Goal: Navigation & Orientation: Find specific page/section

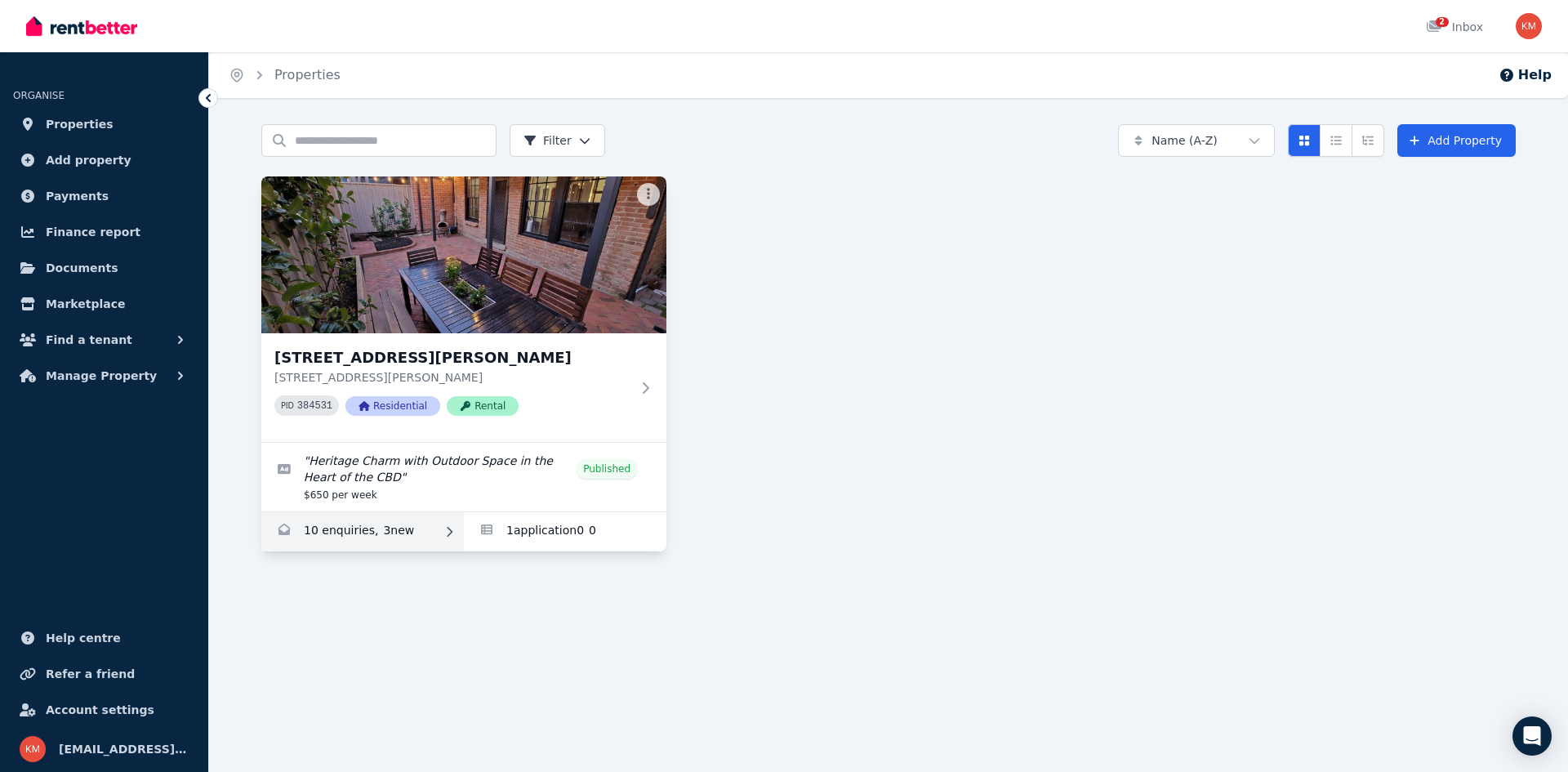
click at [386, 526] on link "Enquiries for 27 Hallett St, Adelaide" at bounding box center [362, 532] width 203 height 40
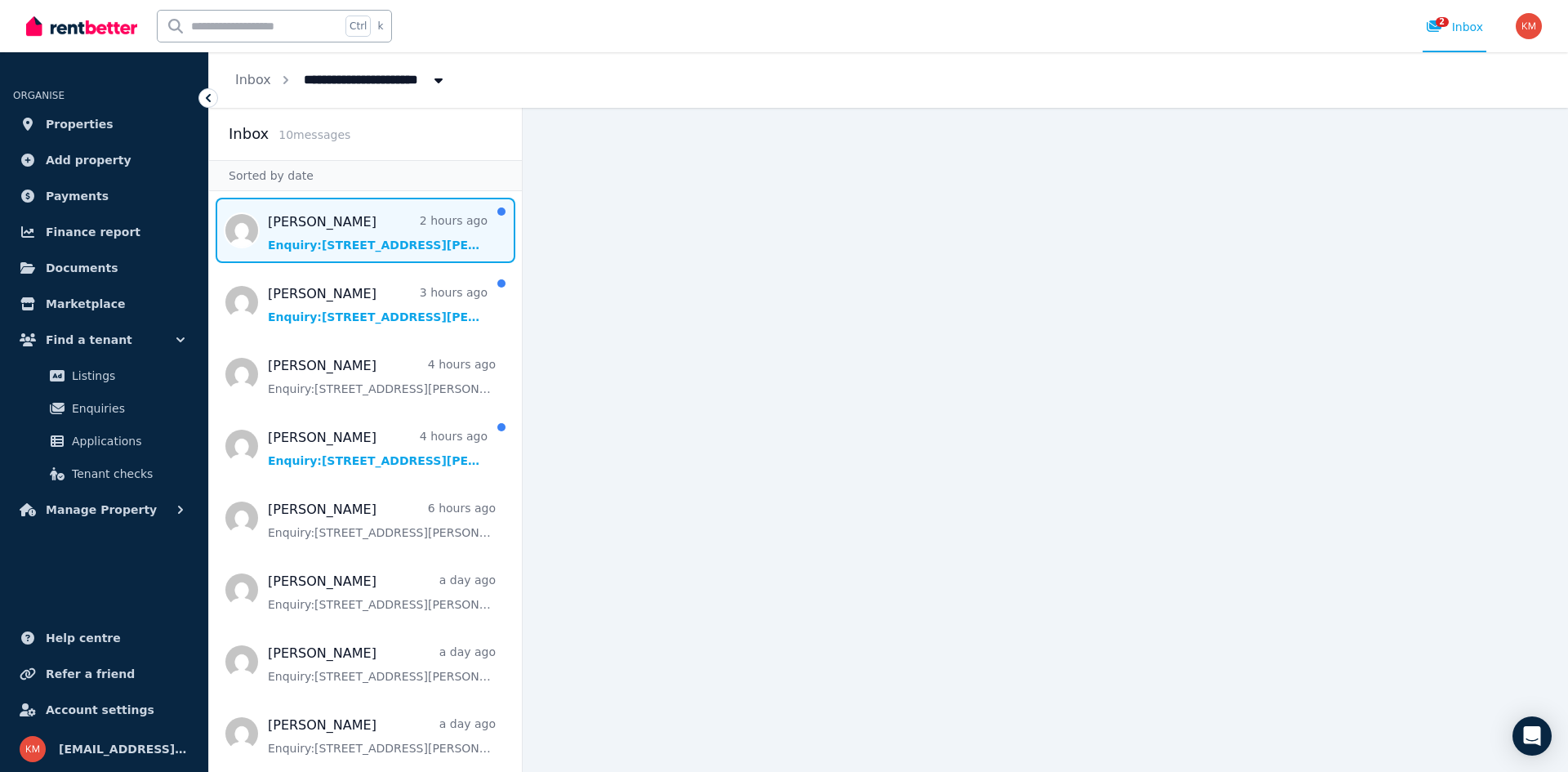
click at [365, 251] on span "Message list" at bounding box center [365, 230] width 313 height 65
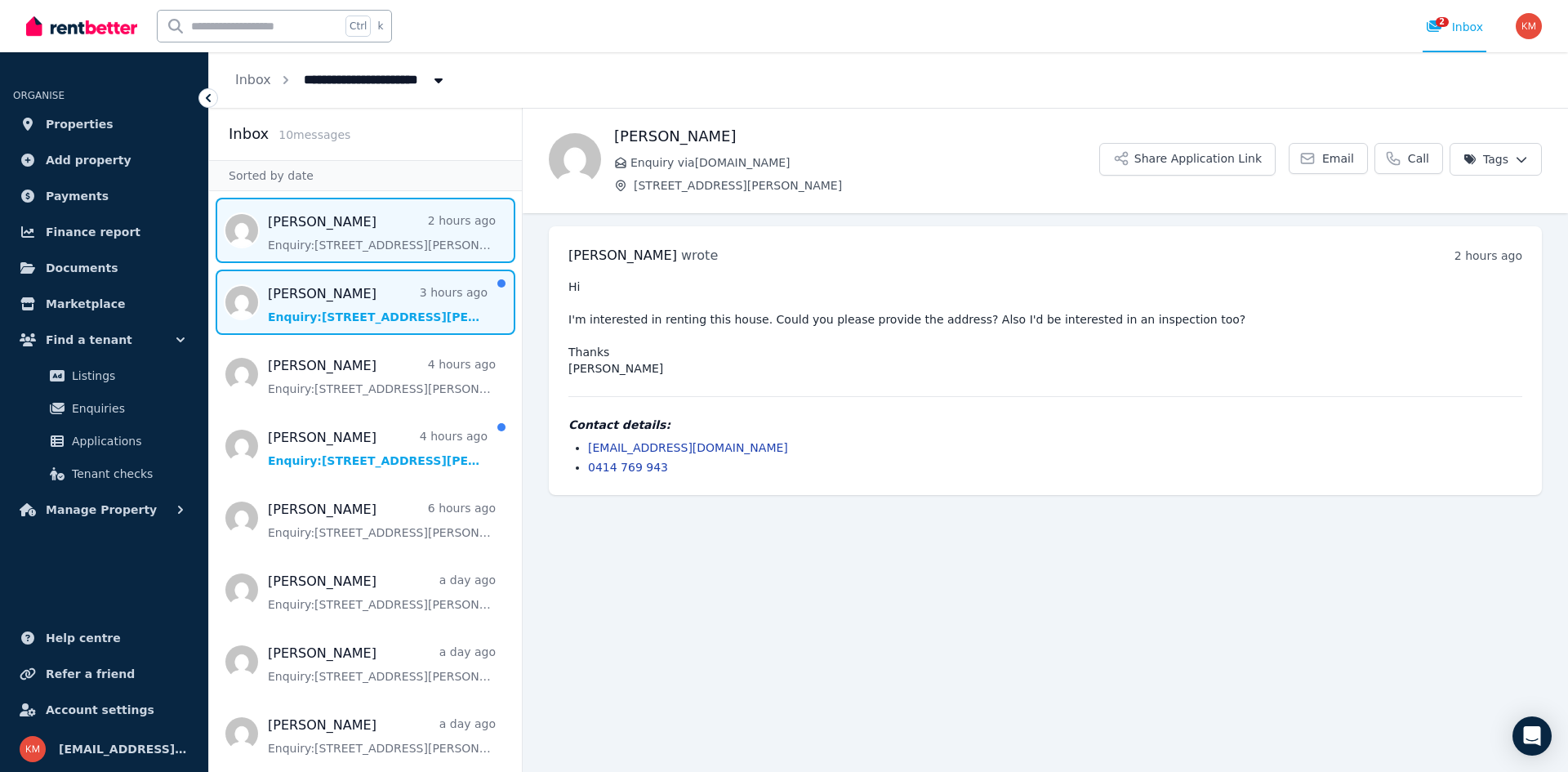
click at [400, 299] on span "Message list" at bounding box center [365, 302] width 313 height 65
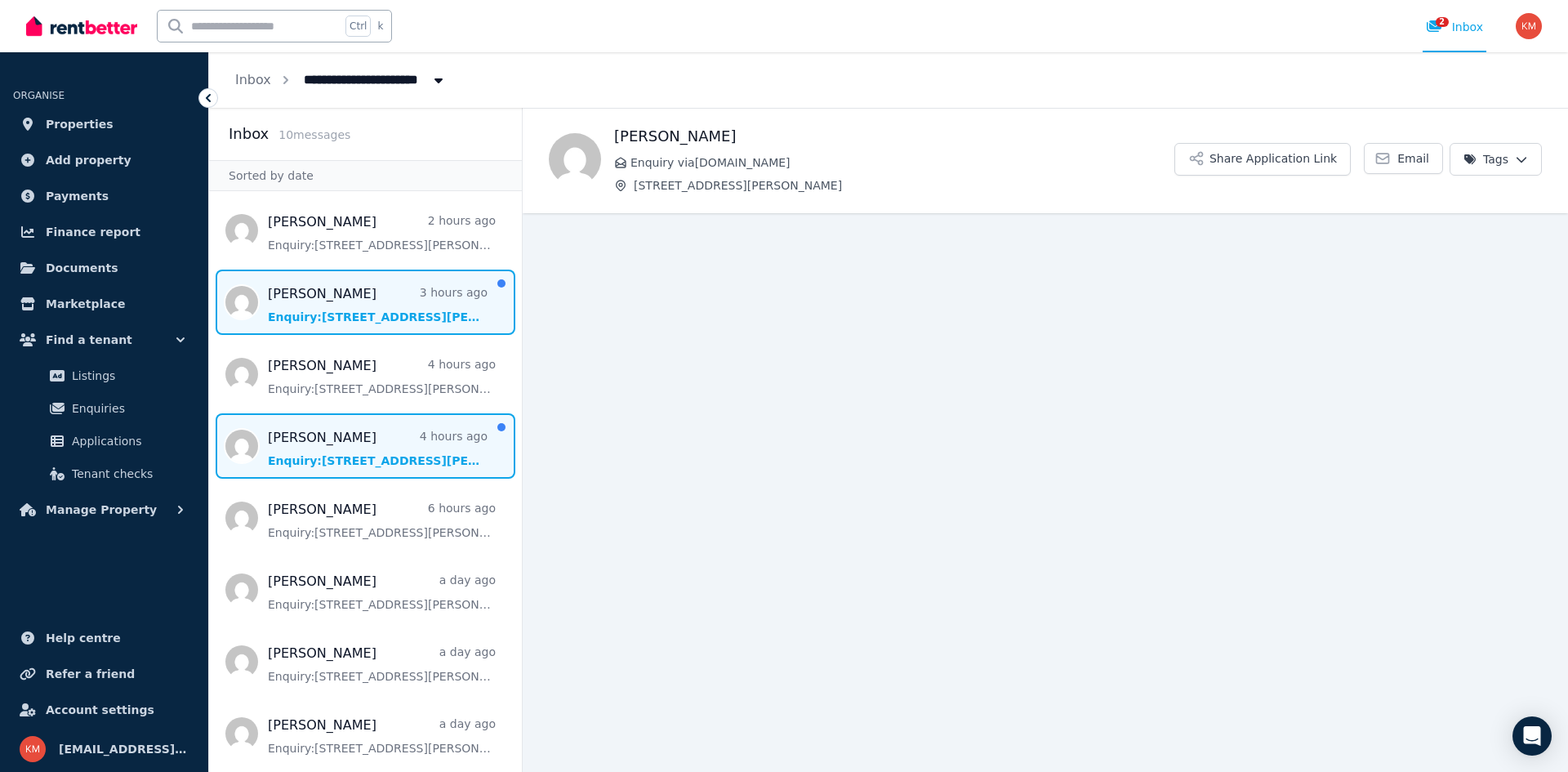
click at [381, 441] on span "Message list" at bounding box center [365, 446] width 313 height 65
click at [355, 324] on span "Message list" at bounding box center [365, 302] width 313 height 65
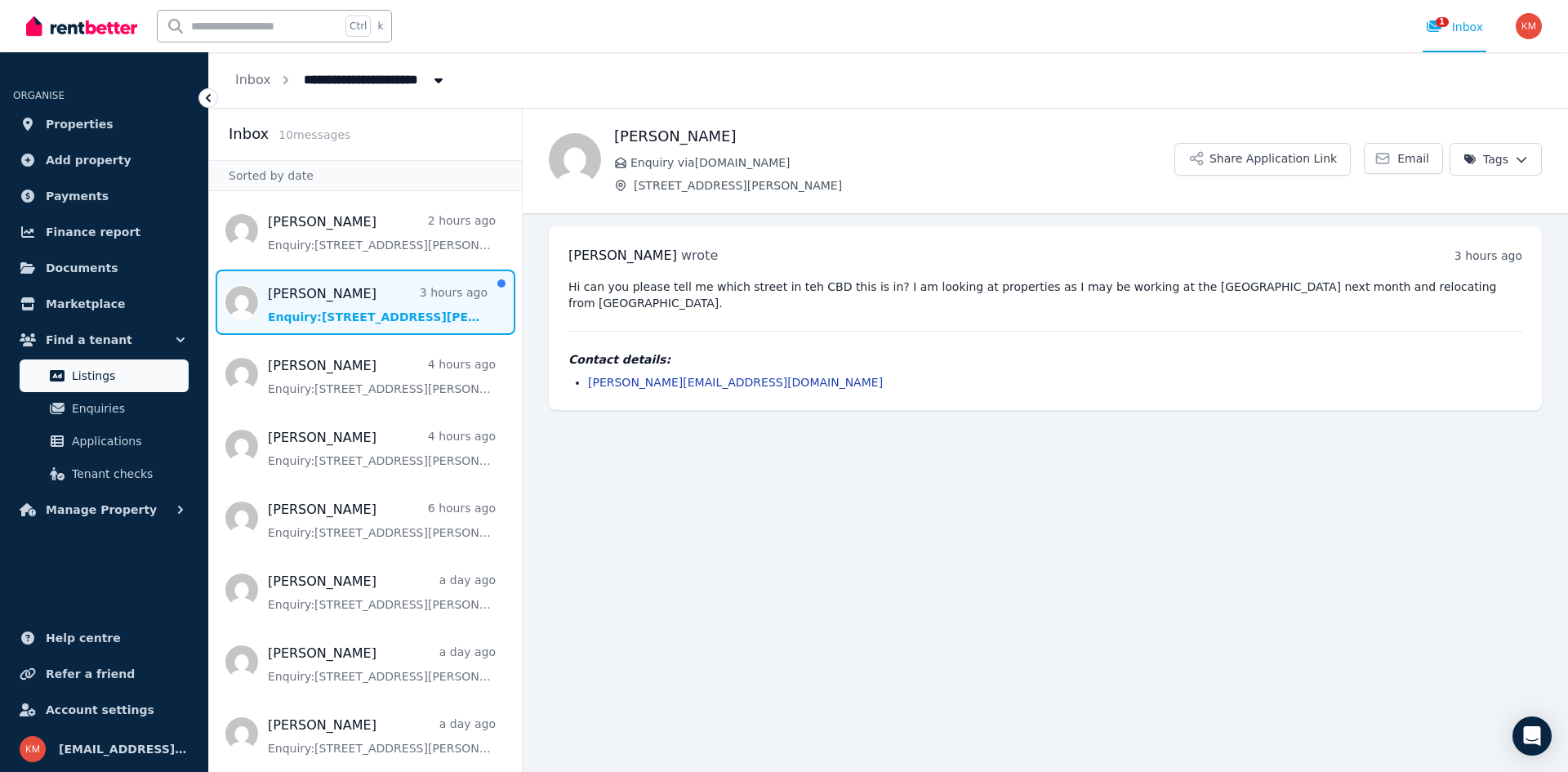
click at [108, 377] on span "Listings" at bounding box center [127, 375] width 110 height 20
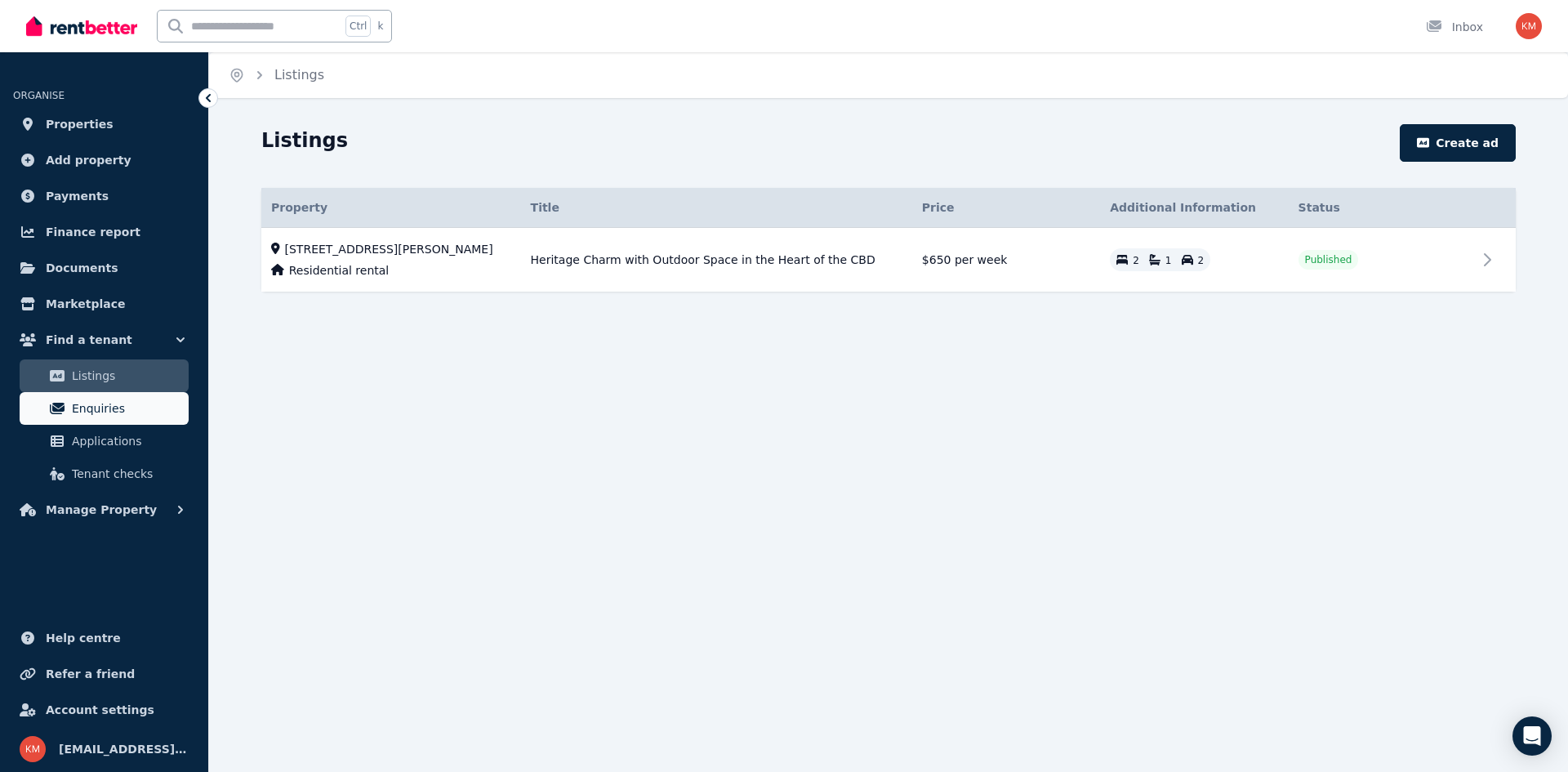
click at [116, 405] on span "Enquiries" at bounding box center [127, 408] width 110 height 20
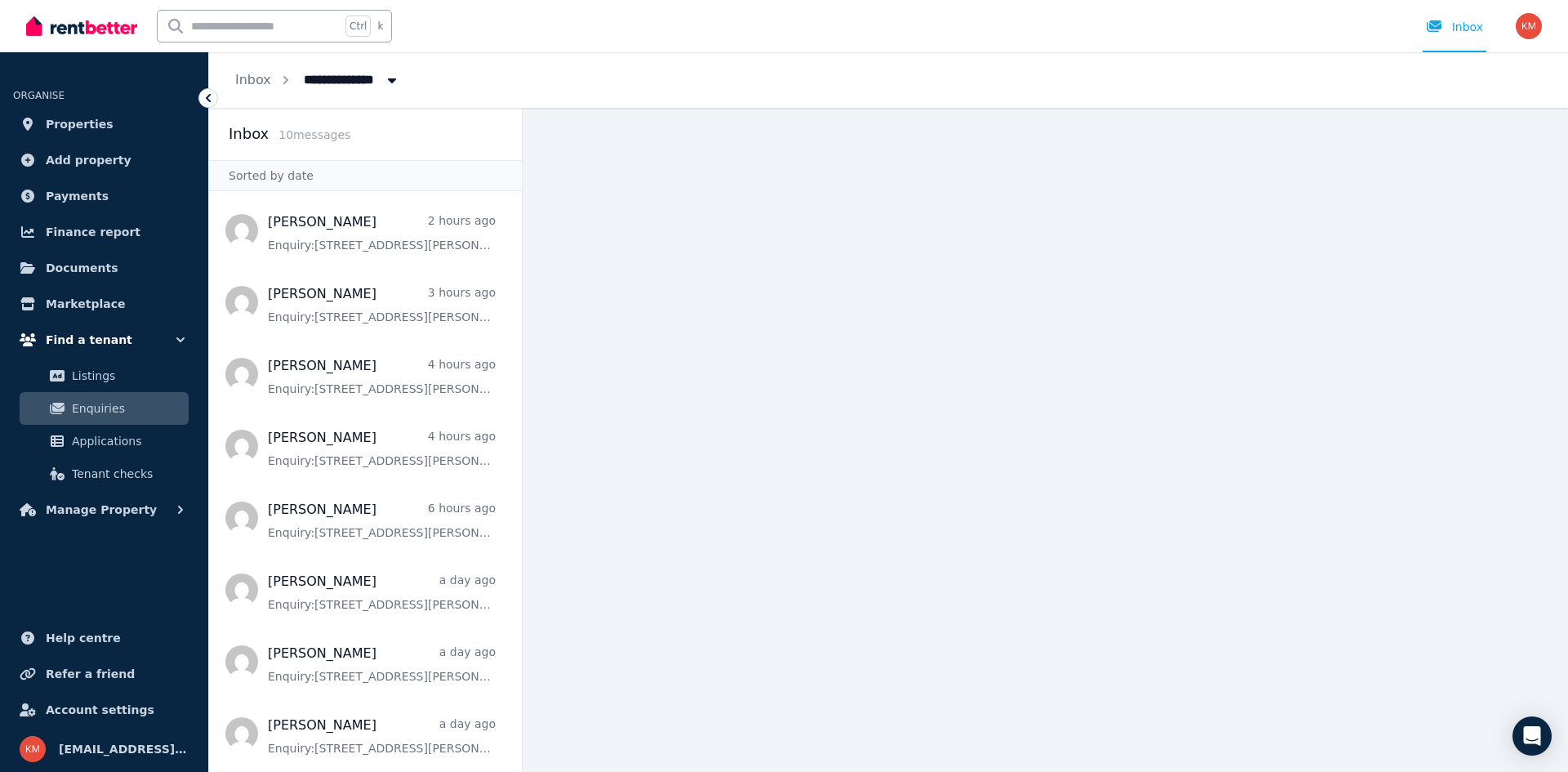
click at [109, 350] on button "Find a tenant" at bounding box center [104, 340] width 182 height 33
click at [106, 347] on span "Find a tenant" at bounding box center [88, 339] width 87 height 20
click at [123, 125] on link "Properties" at bounding box center [104, 125] width 182 height 33
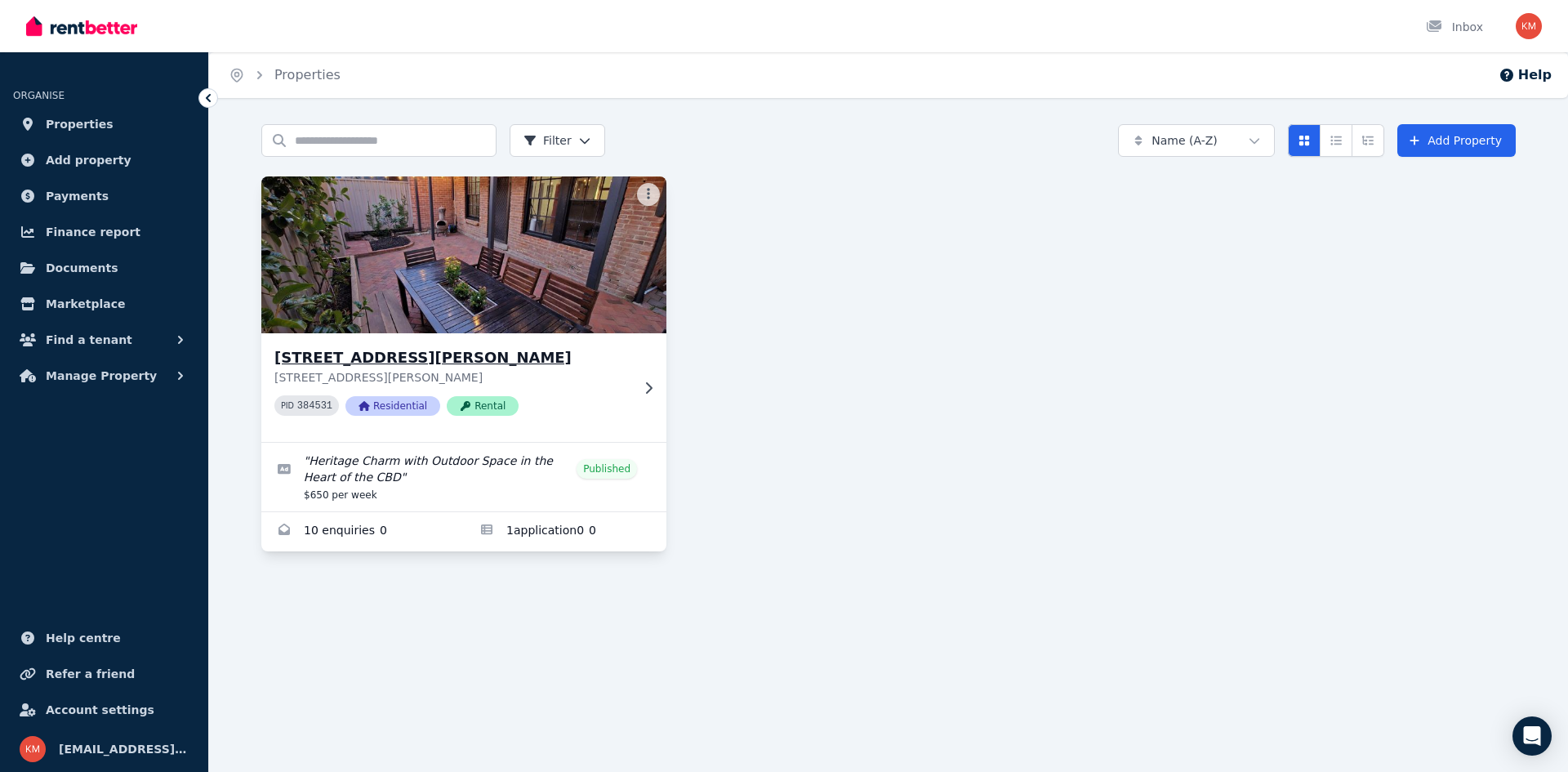
click at [495, 356] on h3 "[STREET_ADDRESS][PERSON_NAME]" at bounding box center [453, 357] width 356 height 23
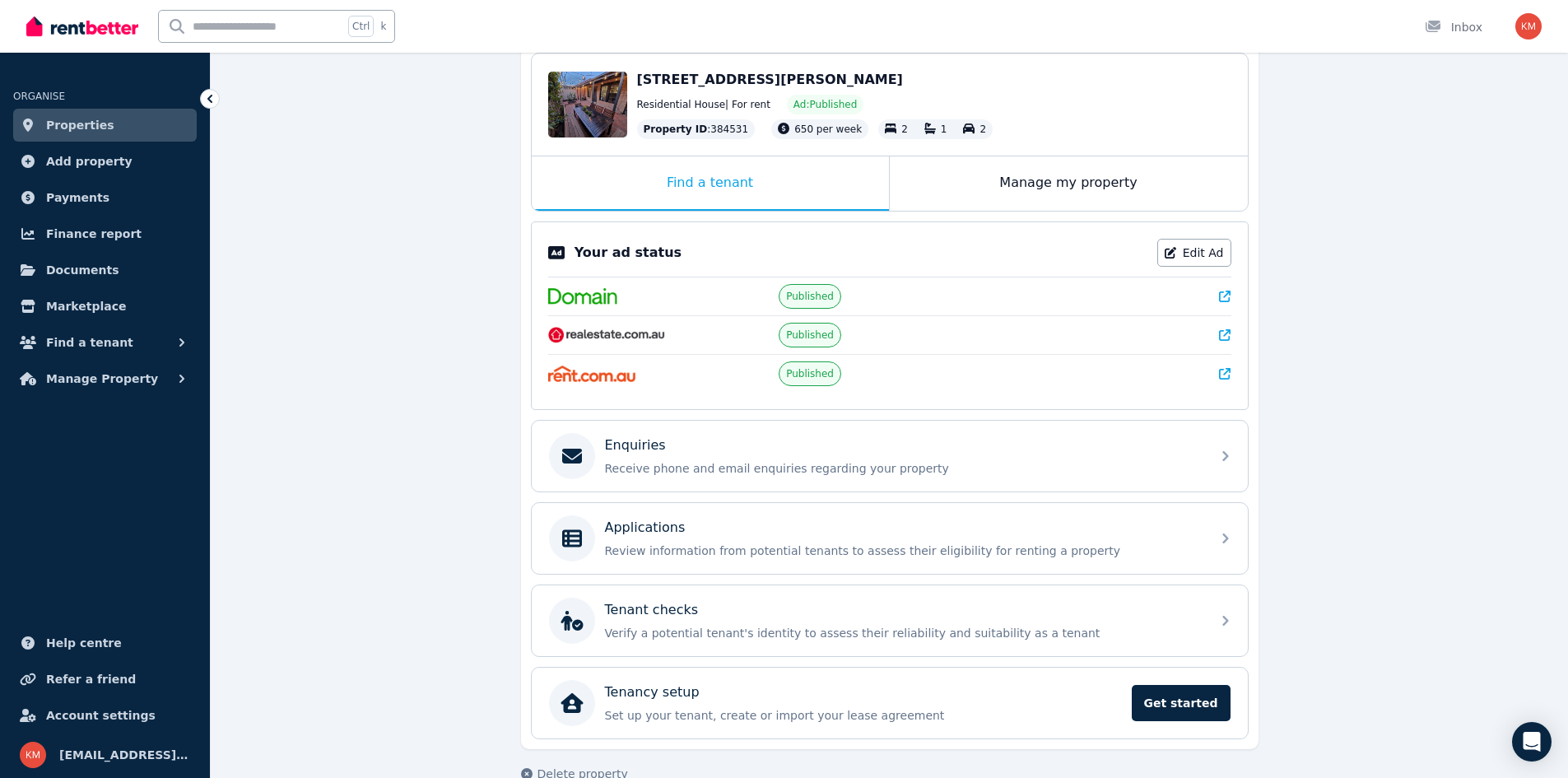
scroll to position [203, 0]
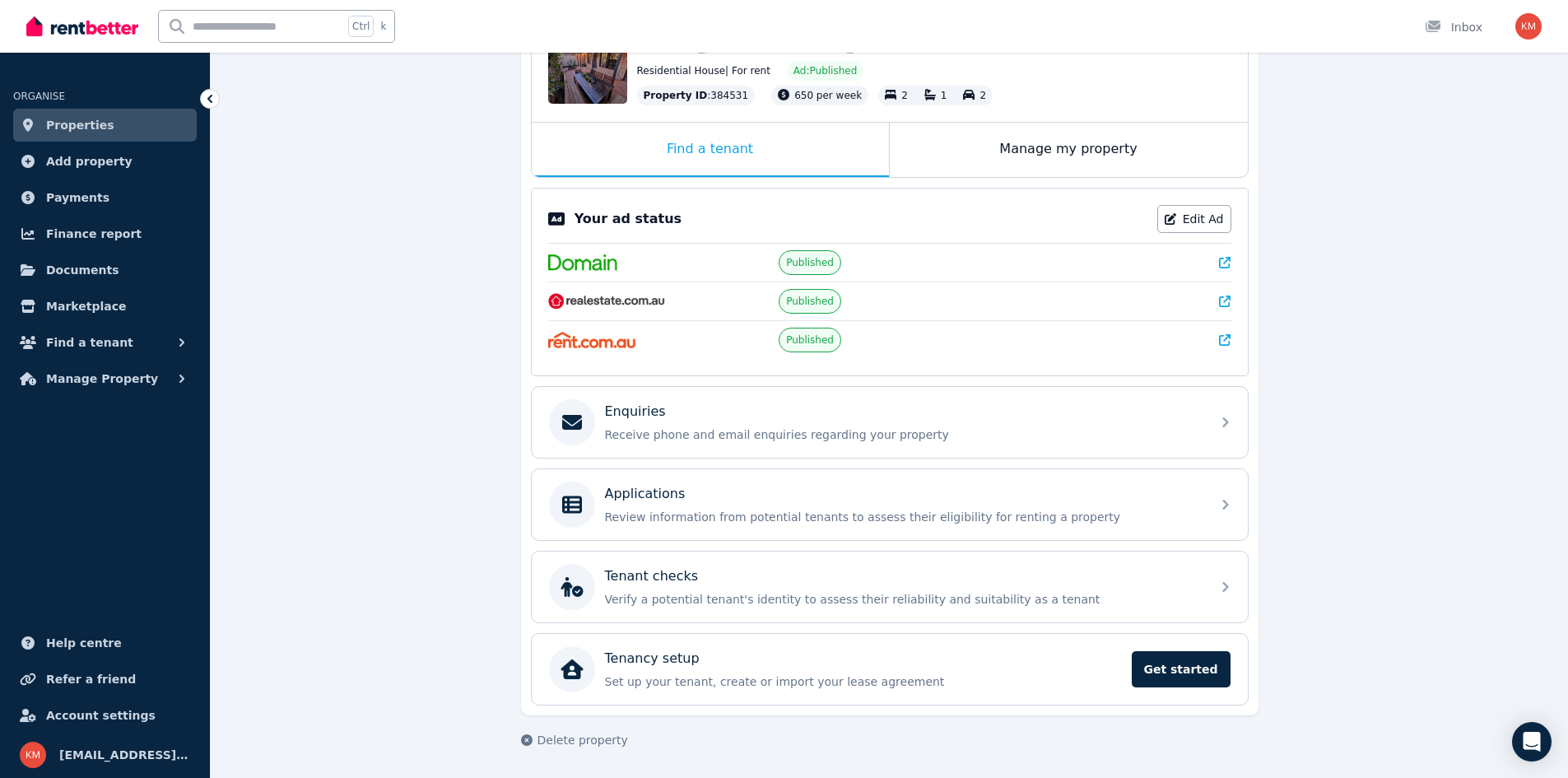
click at [300, 130] on div "**********" at bounding box center [889, 350] width 1358 height 856
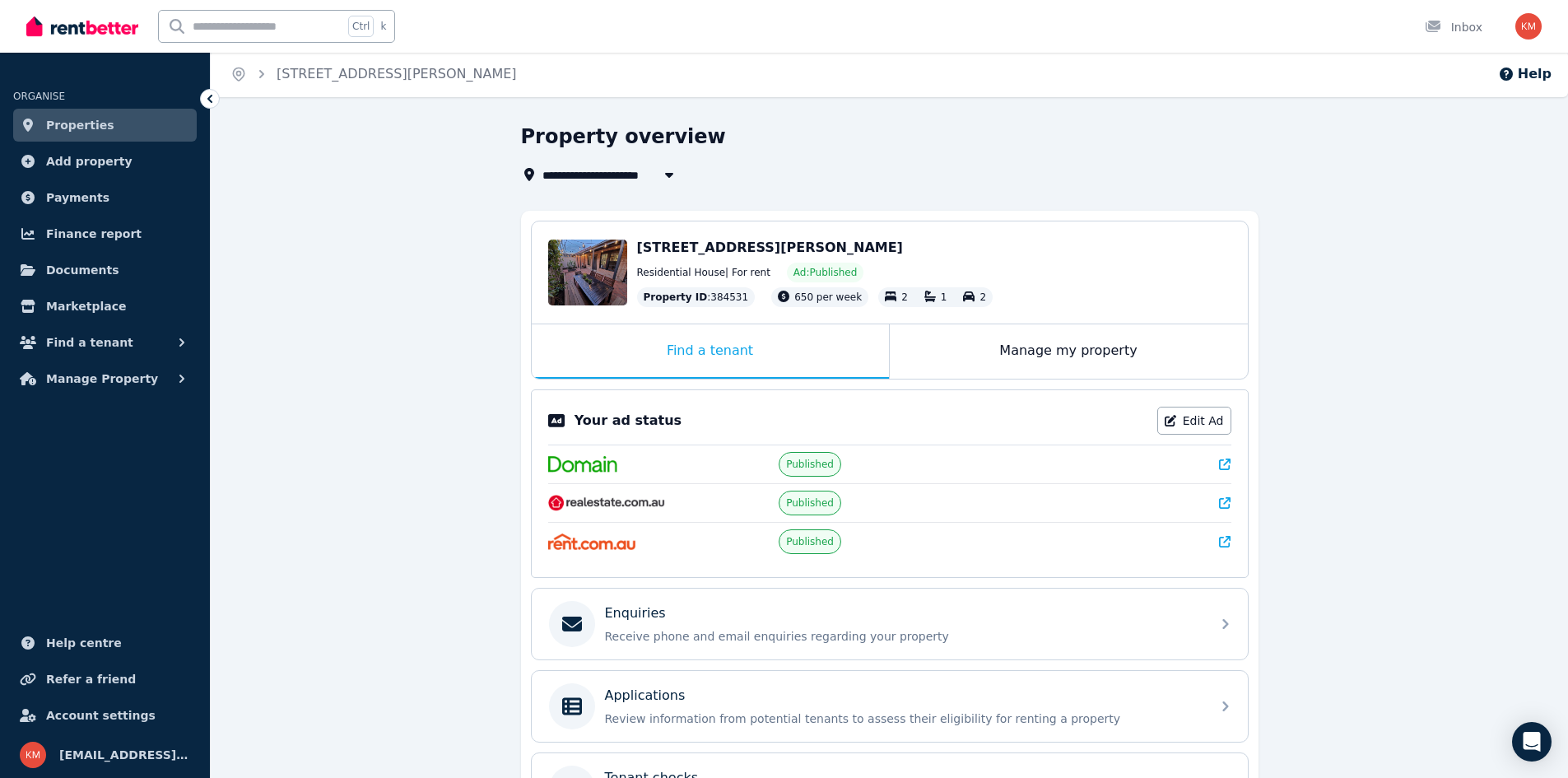
scroll to position [0, 0]
click at [103, 20] on img at bounding box center [81, 26] width 112 height 25
